Goal: Find specific page/section: Find specific page/section

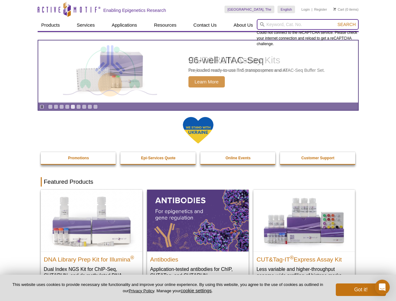
click at [308, 24] on input "search" at bounding box center [308, 24] width 102 height 11
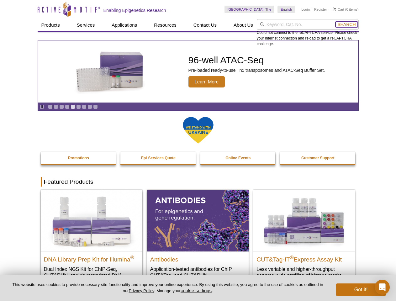
click at [347, 24] on span "Search" at bounding box center [347, 24] width 18 height 5
click at [42, 107] on icon "Pause" at bounding box center [42, 107] width 4 height 4
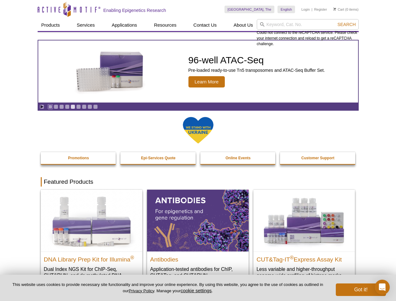
click at [50, 107] on link "Go to slide 1" at bounding box center [50, 106] width 5 height 5
click at [56, 107] on link "Go to slide 2" at bounding box center [56, 106] width 5 height 5
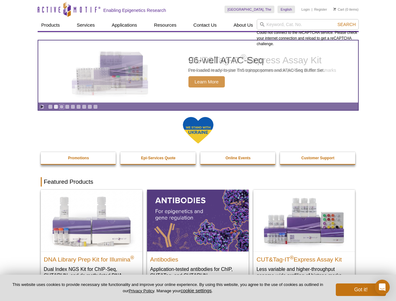
click at [61, 107] on link "Go to slide 3" at bounding box center [61, 106] width 5 height 5
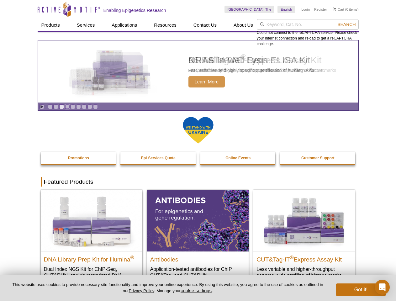
click at [67, 107] on link "Go to slide 4" at bounding box center [67, 106] width 5 height 5
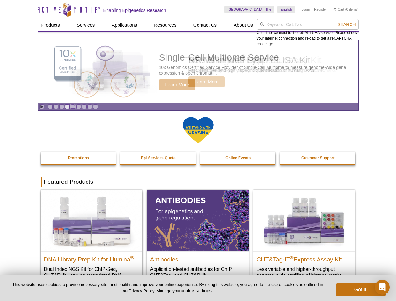
click at [73, 107] on link "Go to slide 5" at bounding box center [73, 106] width 5 height 5
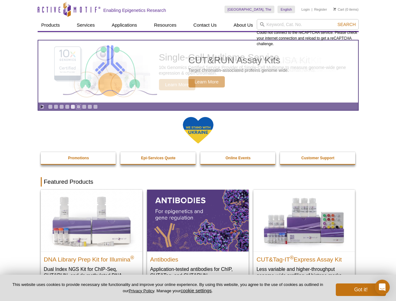
click at [78, 107] on link "Go to slide 6" at bounding box center [78, 106] width 5 height 5
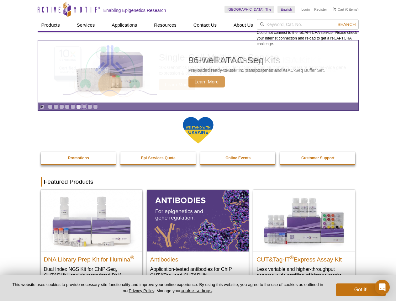
click at [84, 107] on link "Go to slide 7" at bounding box center [84, 106] width 5 height 5
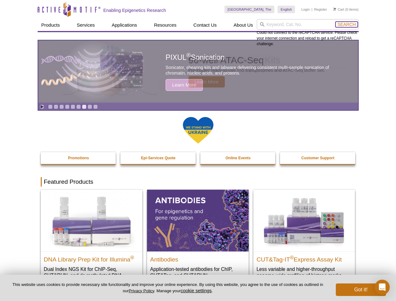
click at [347, 24] on span "Search" at bounding box center [347, 24] width 18 height 5
